Goal: Task Accomplishment & Management: Complete application form

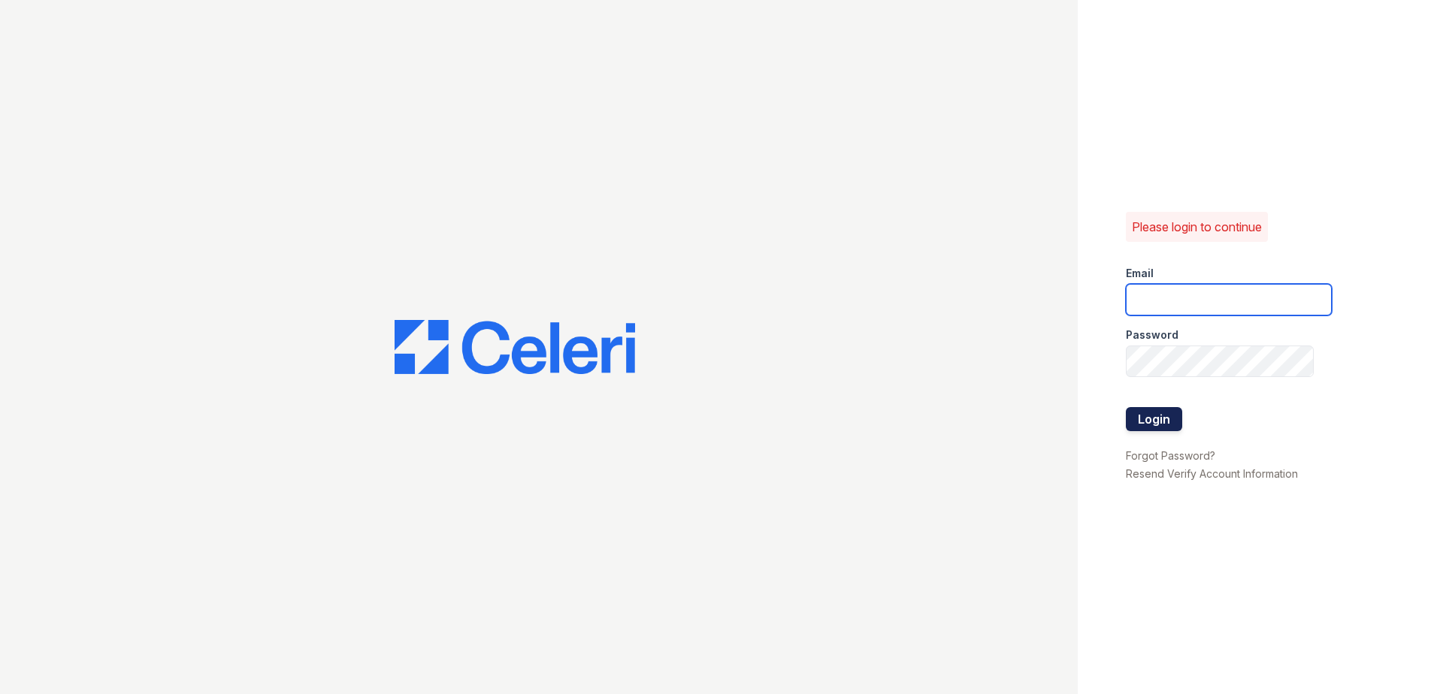
type input "[EMAIL_ADDRESS][DOMAIN_NAME]"
click at [1165, 425] on button "Login" at bounding box center [1154, 419] width 56 height 24
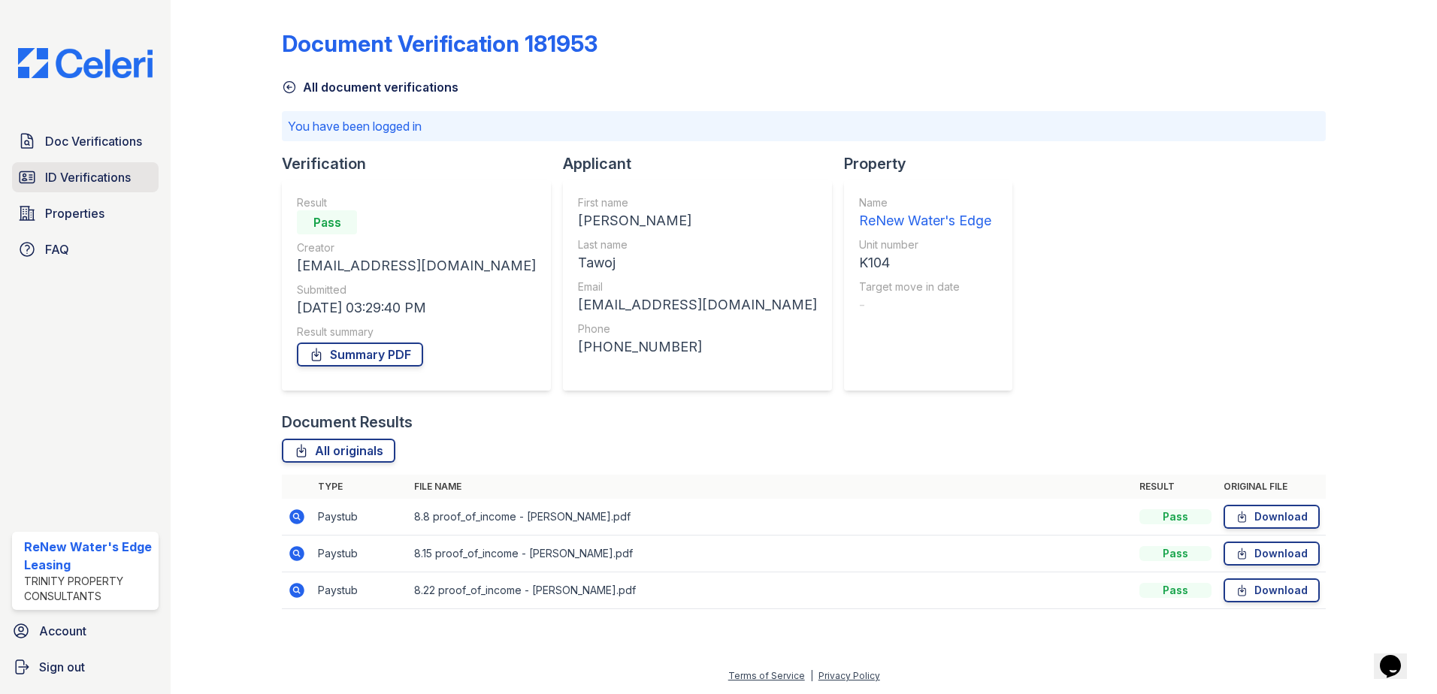
click at [71, 178] on span "ID Verifications" at bounding box center [88, 177] width 86 height 18
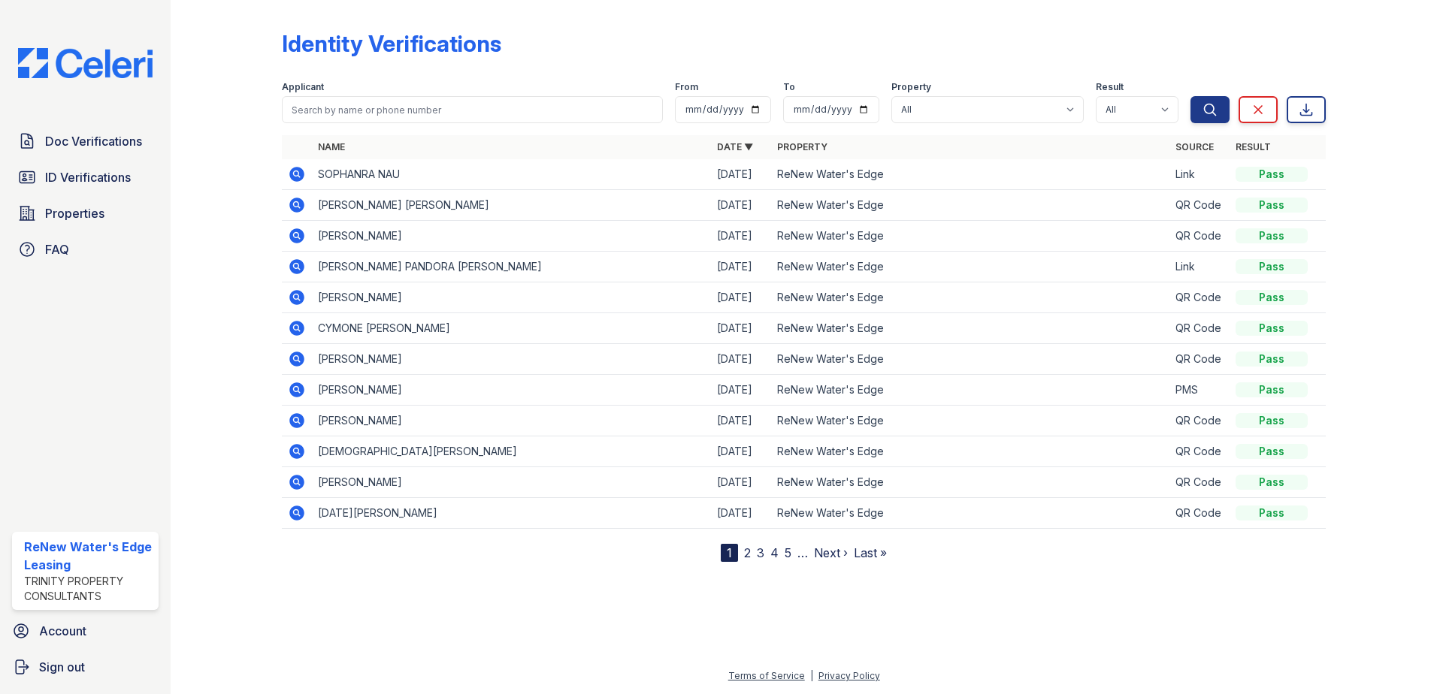
click at [83, 146] on span "Doc Verifications" at bounding box center [93, 141] width 97 height 18
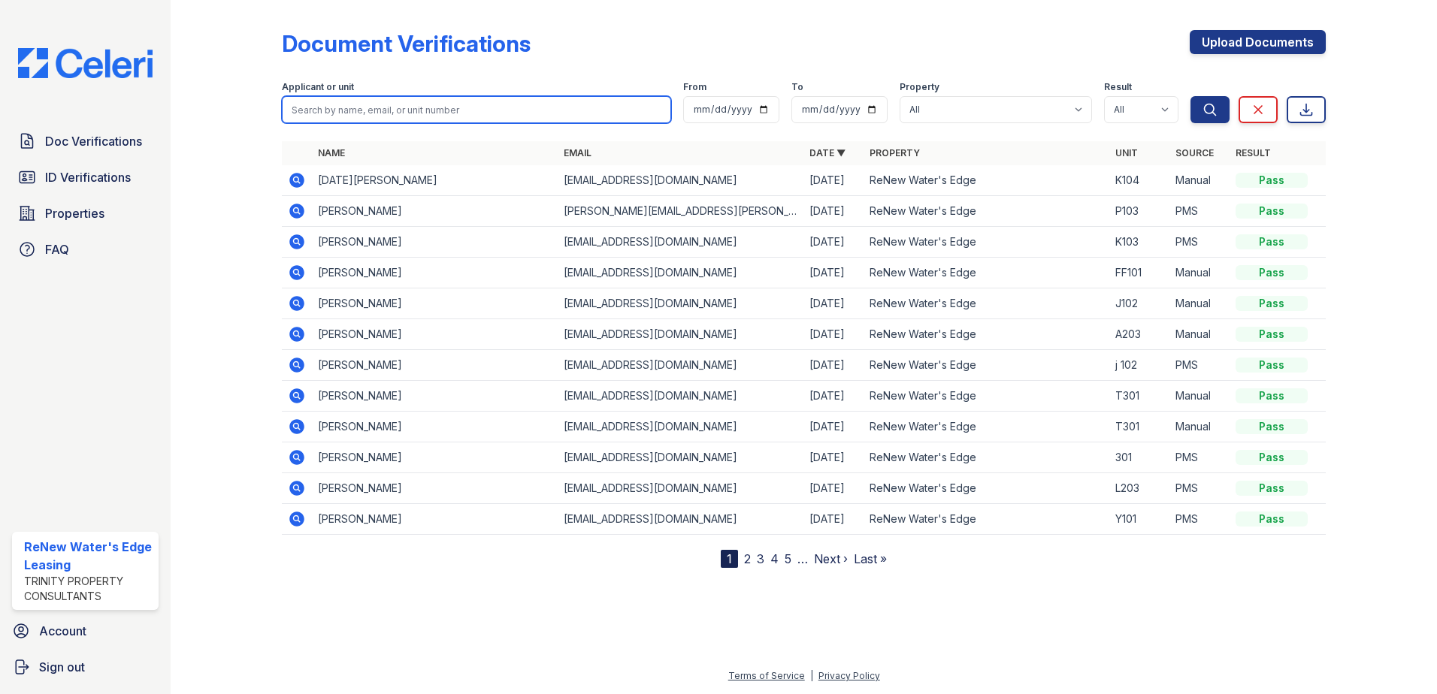
click at [352, 104] on input "search" at bounding box center [476, 109] width 389 height 27
type input "[PERSON_NAME]"
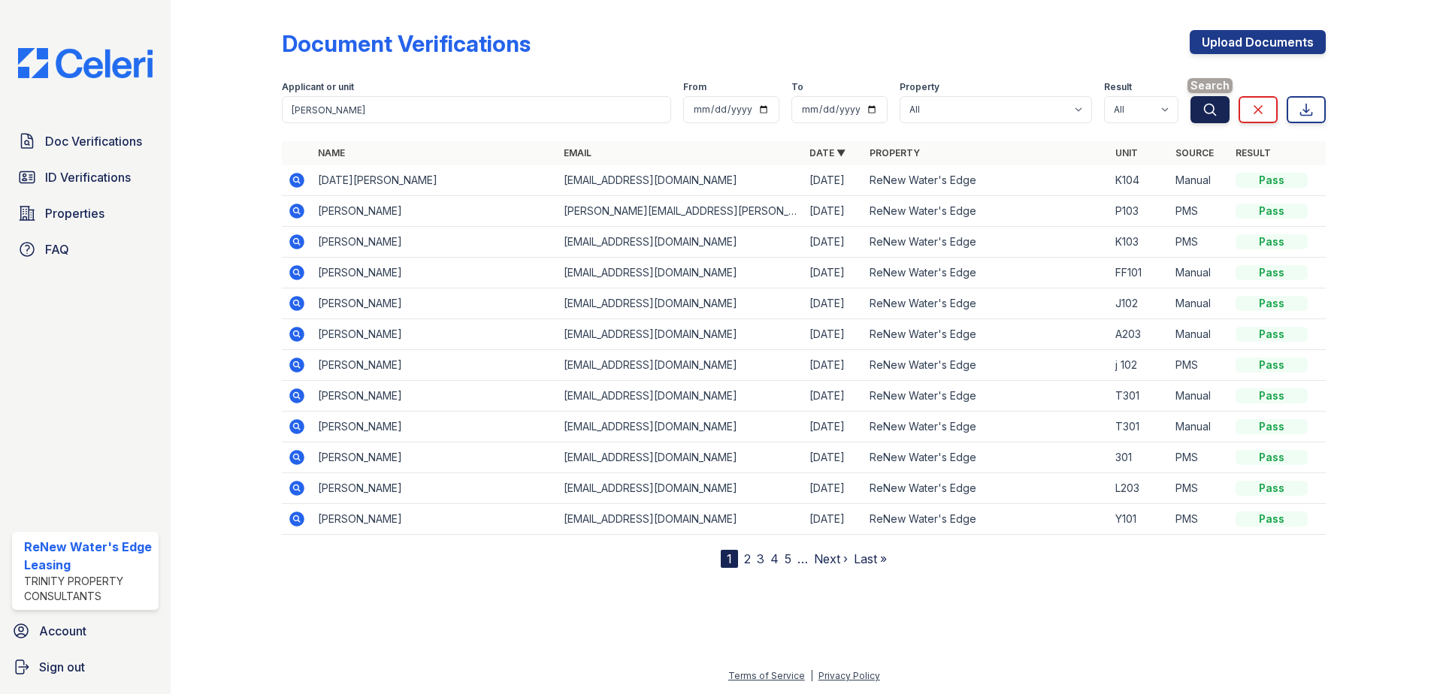
click at [1211, 109] on icon "submit" at bounding box center [1209, 109] width 15 height 15
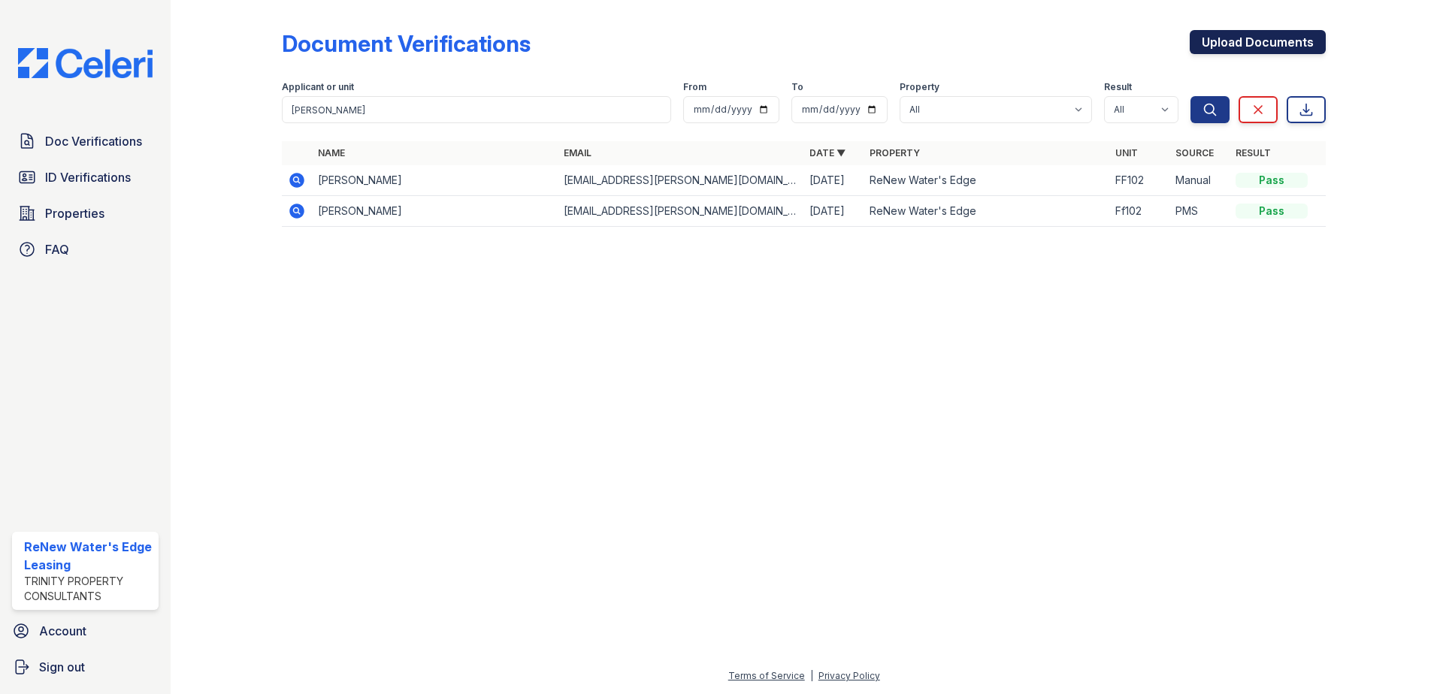
click at [1274, 35] on link "Upload Documents" at bounding box center [1257, 42] width 136 height 24
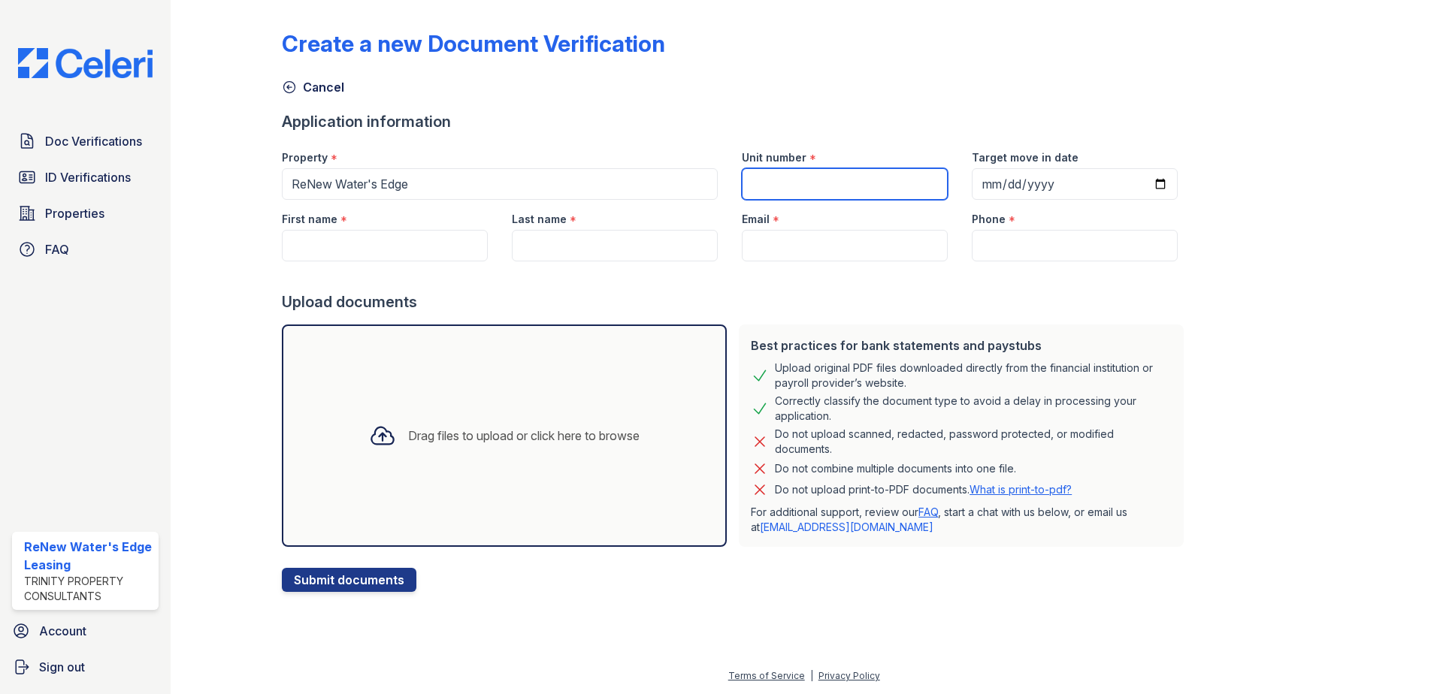
click at [855, 175] on input "Unit number" at bounding box center [845, 184] width 206 height 32
type input "E103"
click at [331, 249] on input "First name" at bounding box center [385, 246] width 206 height 32
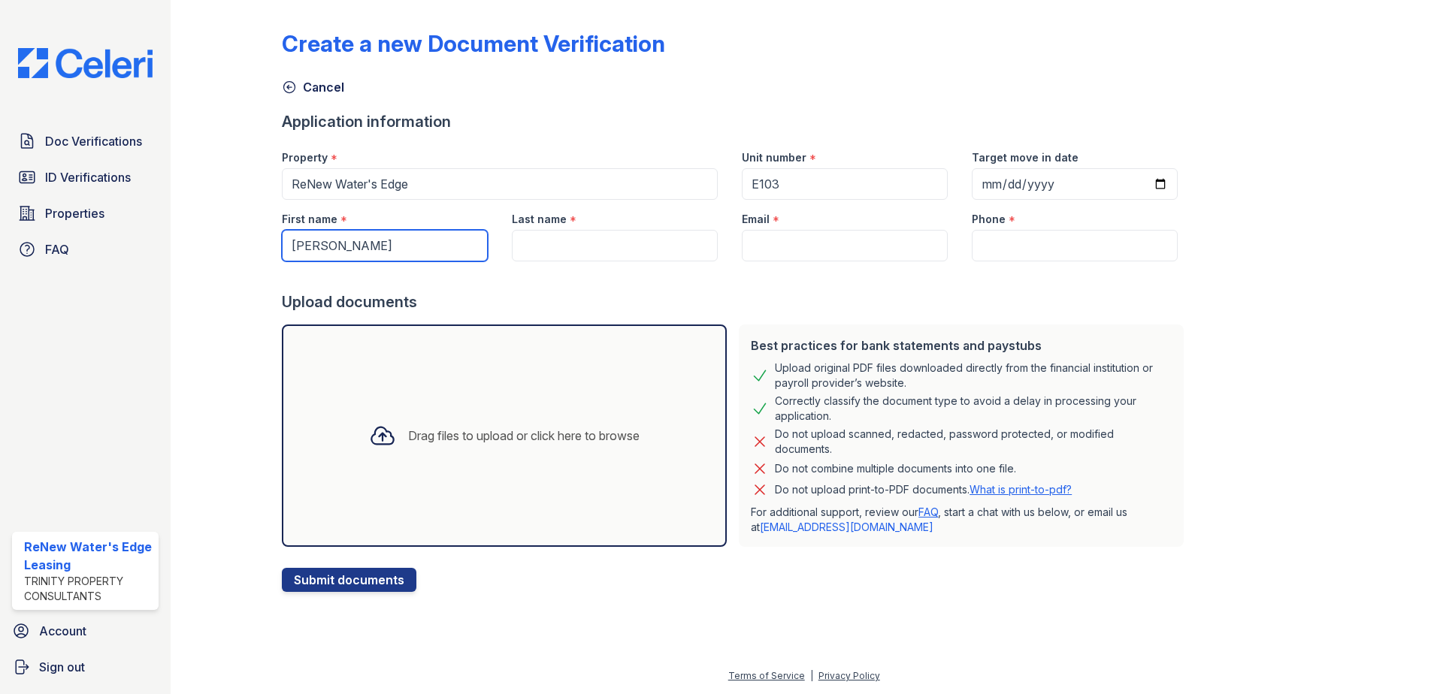
type input "[PERSON_NAME]"
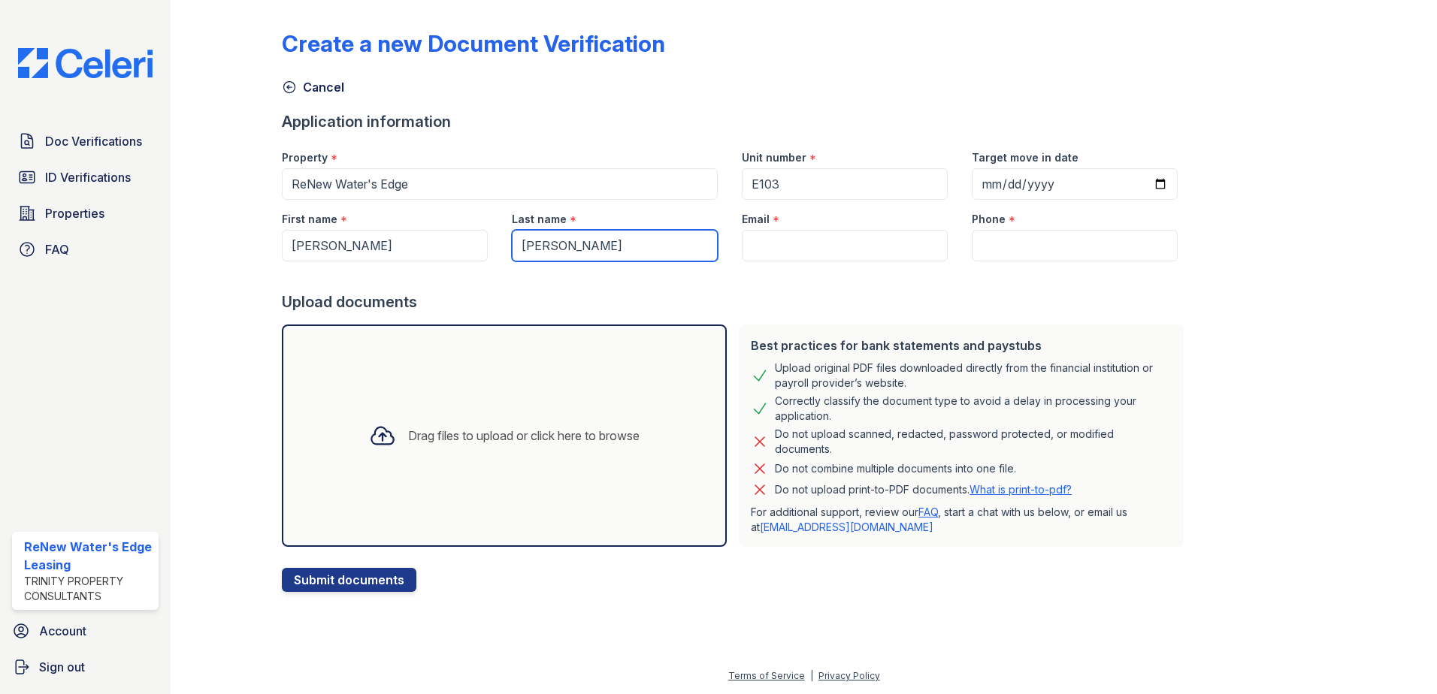
type input "[PERSON_NAME]"
click at [772, 255] on input "Email" at bounding box center [845, 246] width 206 height 32
click at [772, 246] on input "Email" at bounding box center [845, 246] width 206 height 32
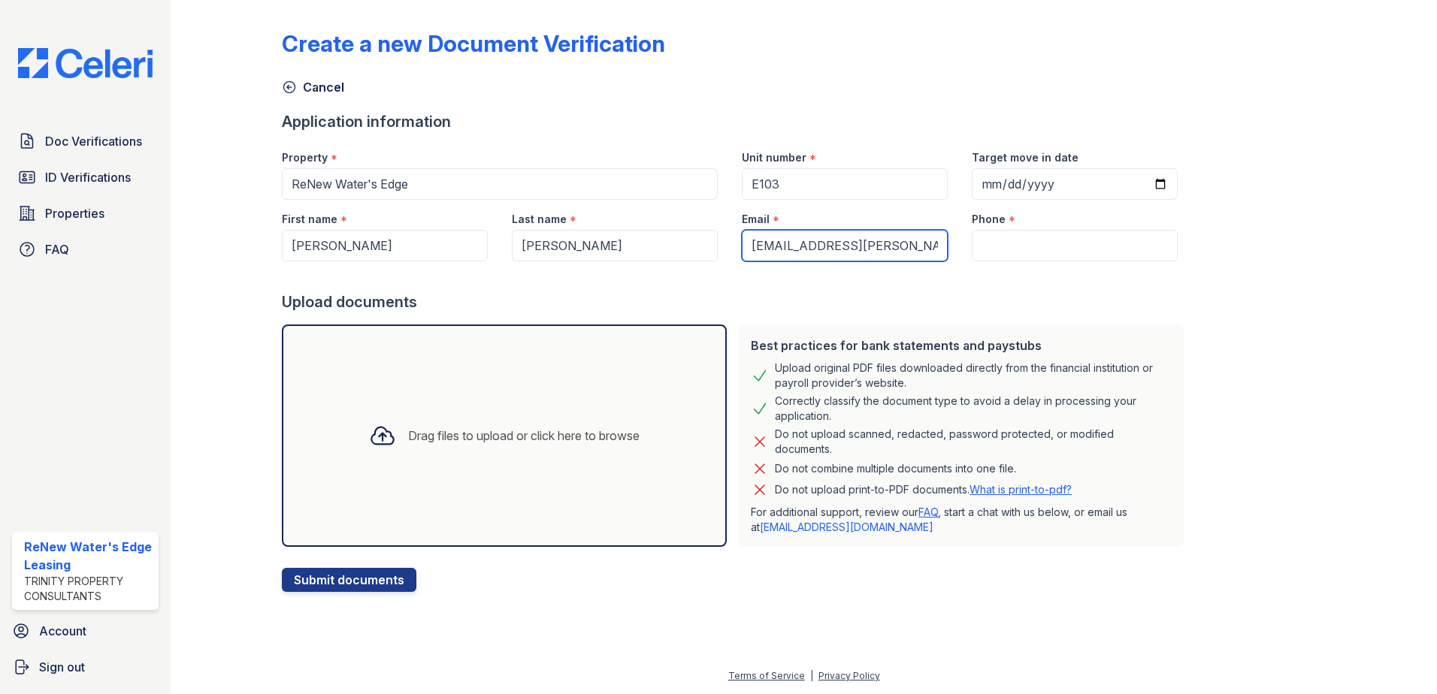
type input "[EMAIL_ADDRESS][PERSON_NAME][DOMAIN_NAME]"
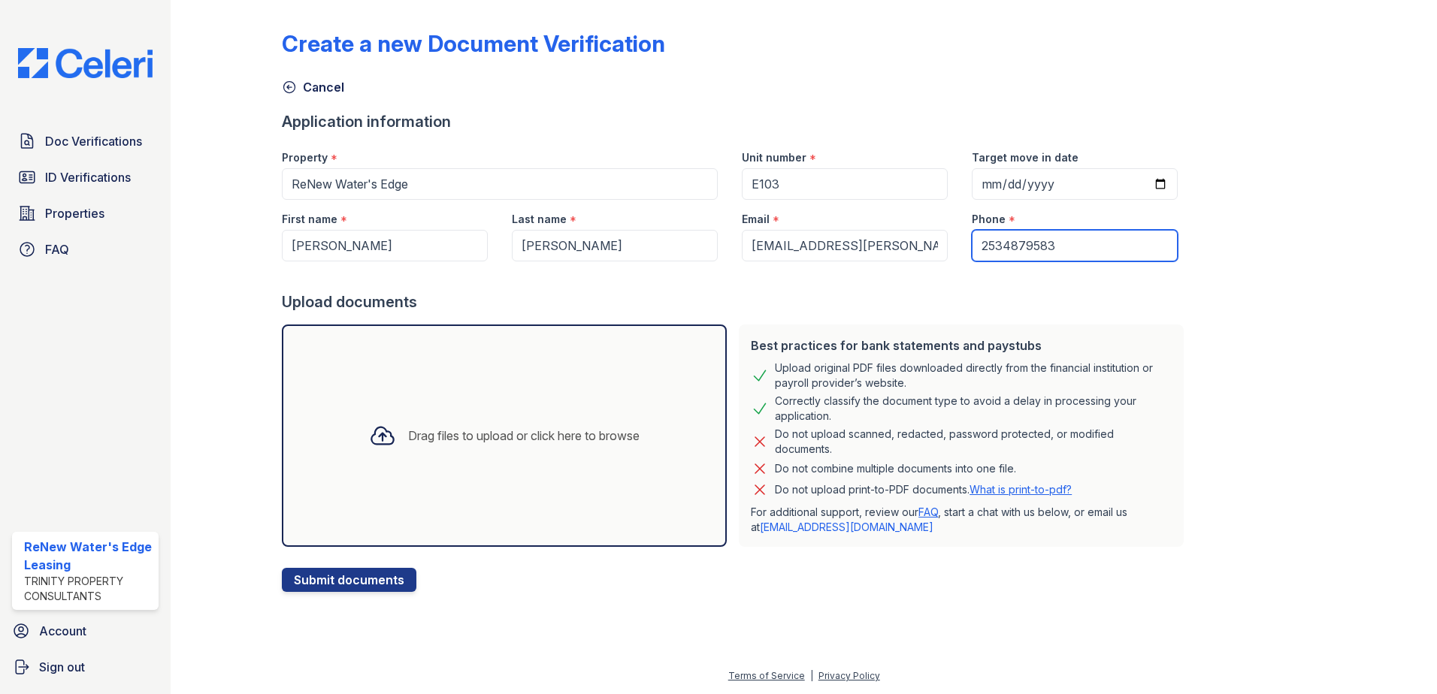
type input "2534879583"
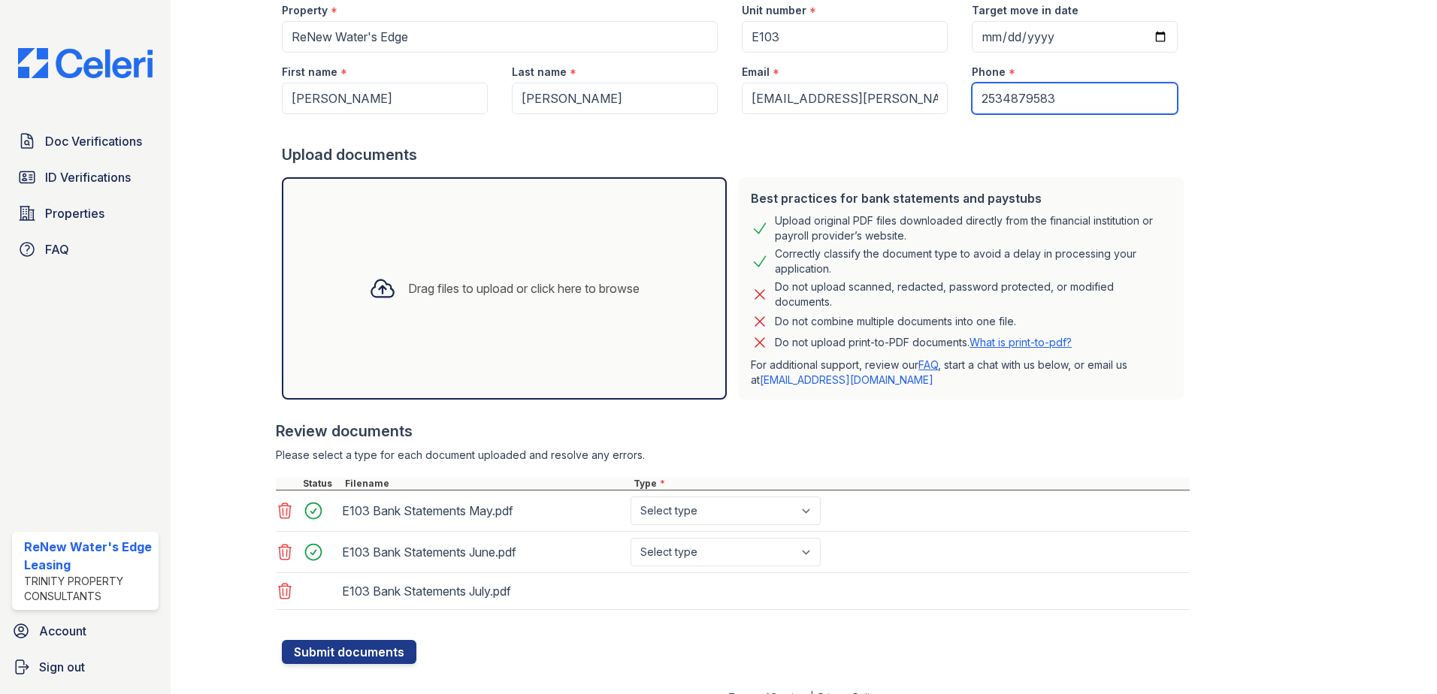
scroll to position [168, 0]
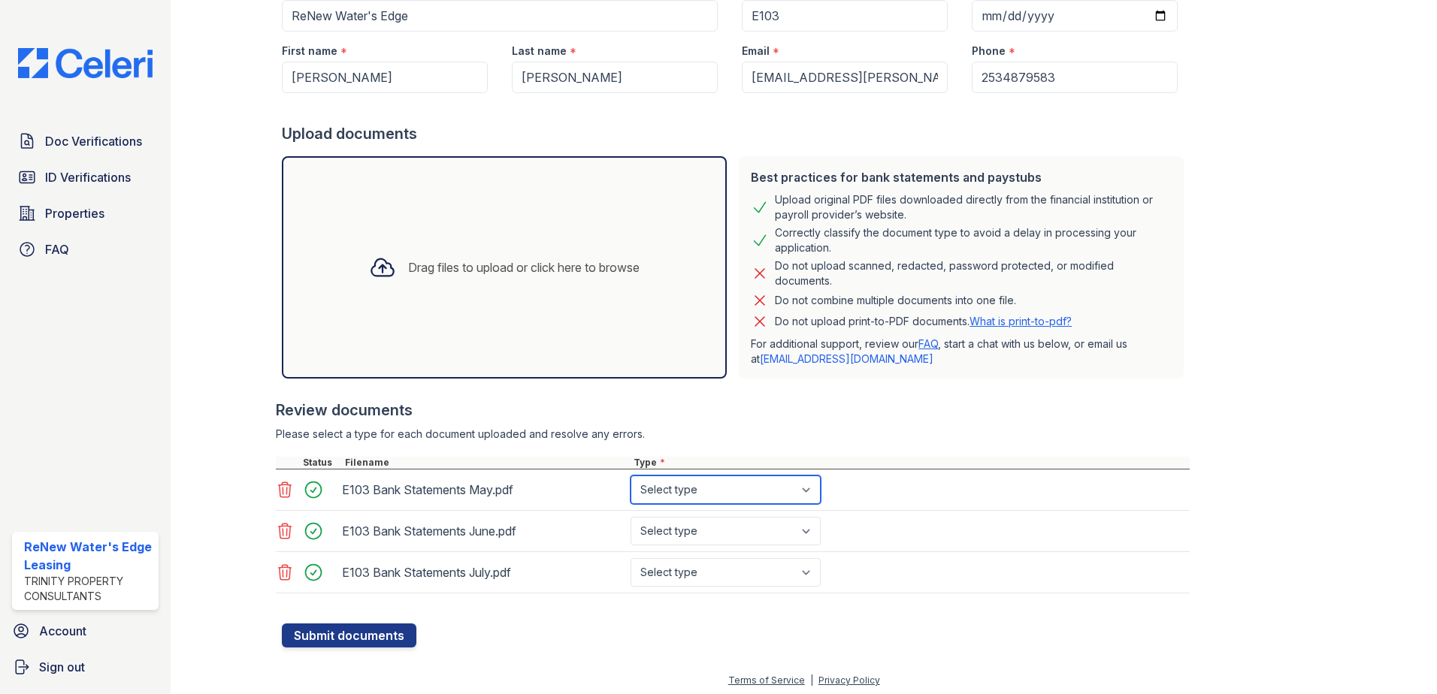
click at [810, 487] on select "Select type Paystub Bank Statement Offer Letter Tax Documents Benefit Award Let…" at bounding box center [725, 490] width 190 height 29
select select "bank_statement"
click at [630, 476] on select "Select type Paystub Bank Statement Offer Letter Tax Documents Benefit Award Let…" at bounding box center [725, 490] width 190 height 29
click at [719, 527] on select "Select type Paystub Bank Statement Offer Letter Tax Documents Benefit Award Let…" at bounding box center [725, 531] width 190 height 29
select select "bank_statement"
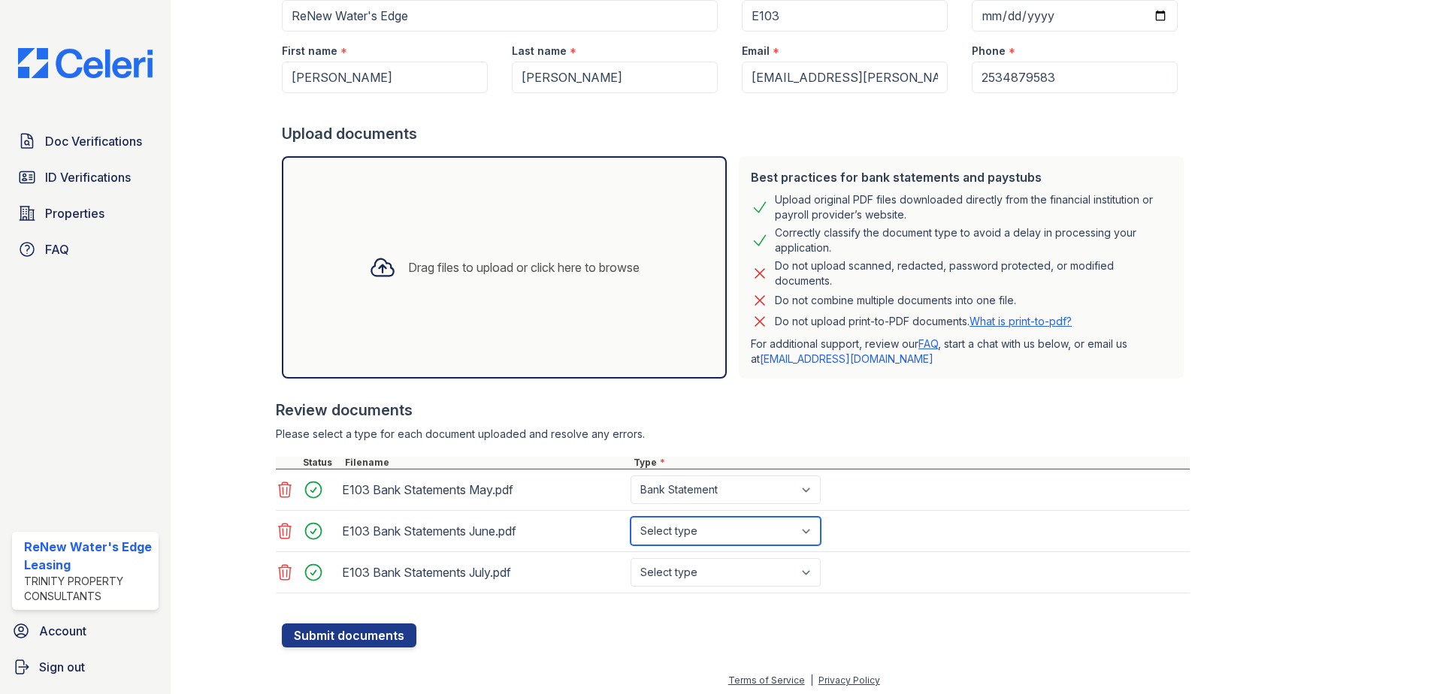
click at [630, 517] on select "Select type Paystub Bank Statement Offer Letter Tax Documents Benefit Award Let…" at bounding box center [725, 531] width 190 height 29
click at [696, 566] on select "Select type Paystub Bank Statement Offer Letter Tax Documents Benefit Award Let…" at bounding box center [725, 572] width 190 height 29
select select "bank_statement"
click at [630, 558] on select "Select type Paystub Bank Statement Offer Letter Tax Documents Benefit Award Let…" at bounding box center [725, 572] width 190 height 29
click at [339, 633] on button "Submit documents" at bounding box center [349, 636] width 135 height 24
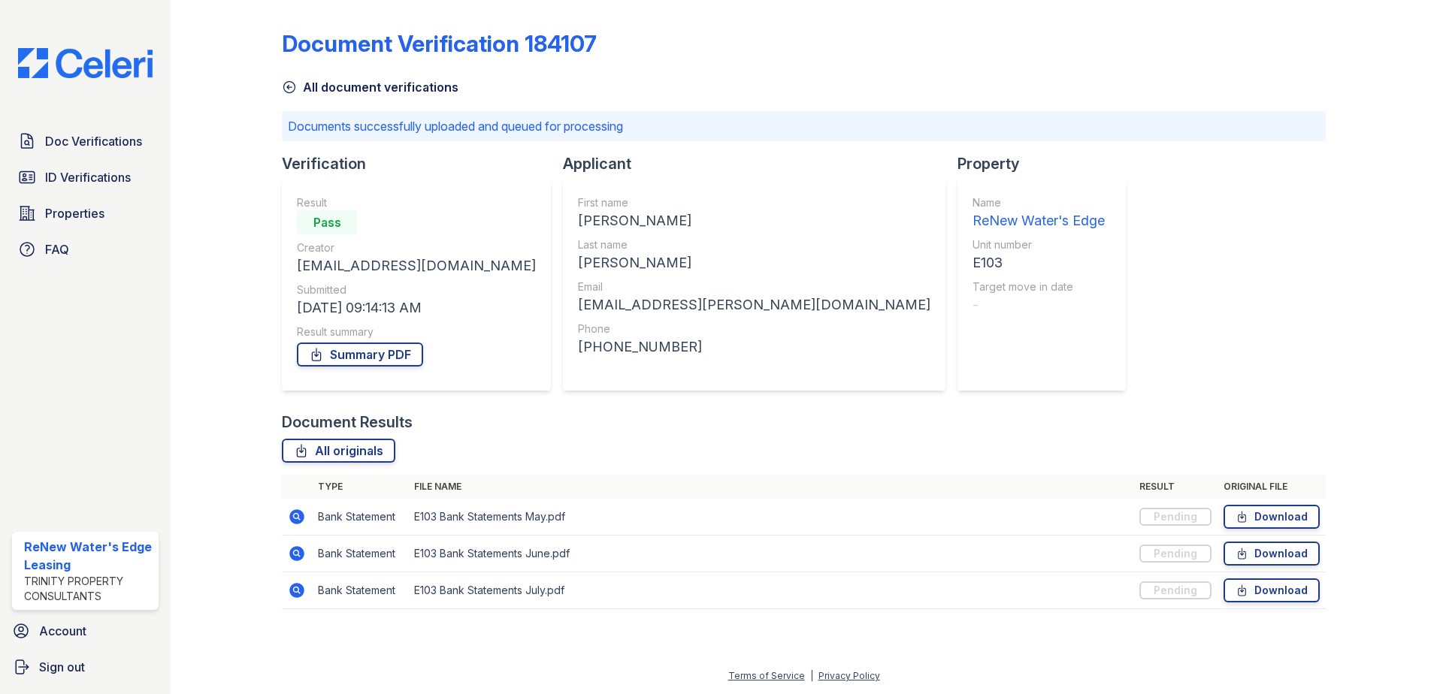
click at [298, 516] on icon at bounding box center [297, 517] width 18 height 18
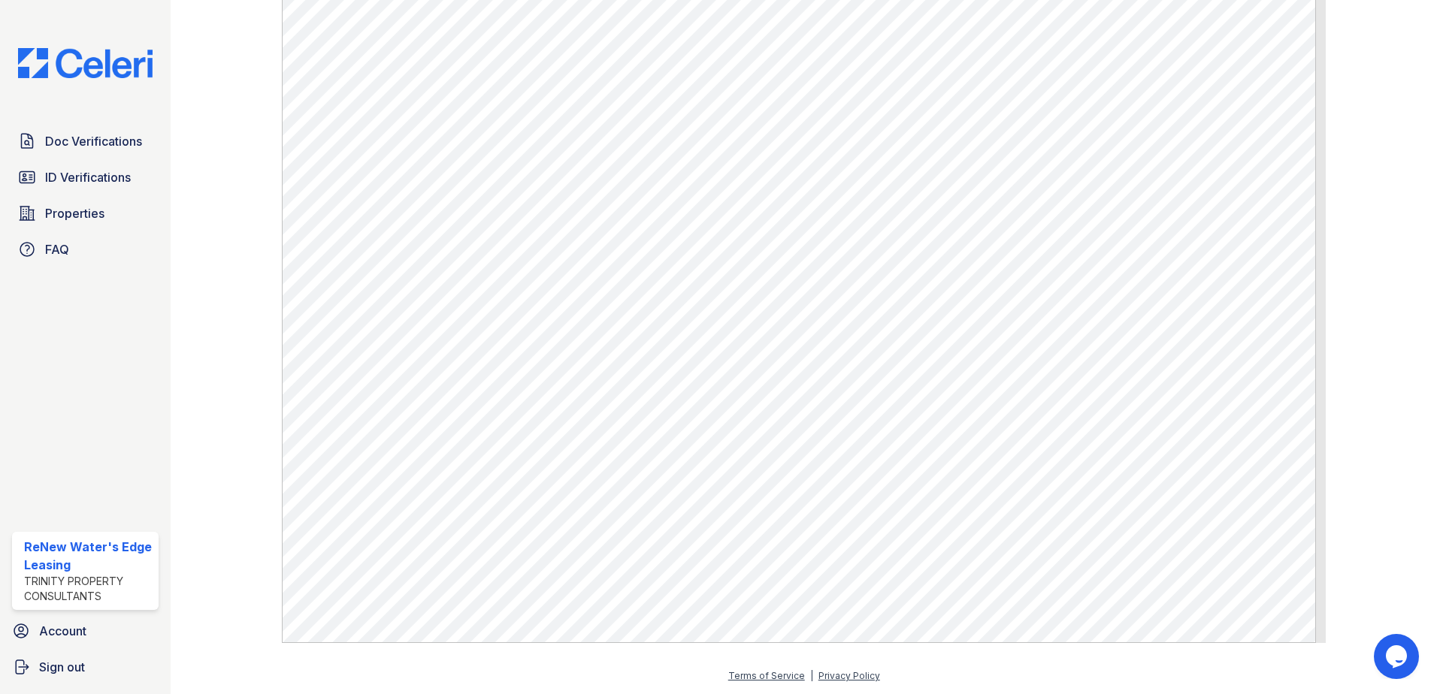
scroll to position [807, 0]
